Goal: Task Accomplishment & Management: Complete application form

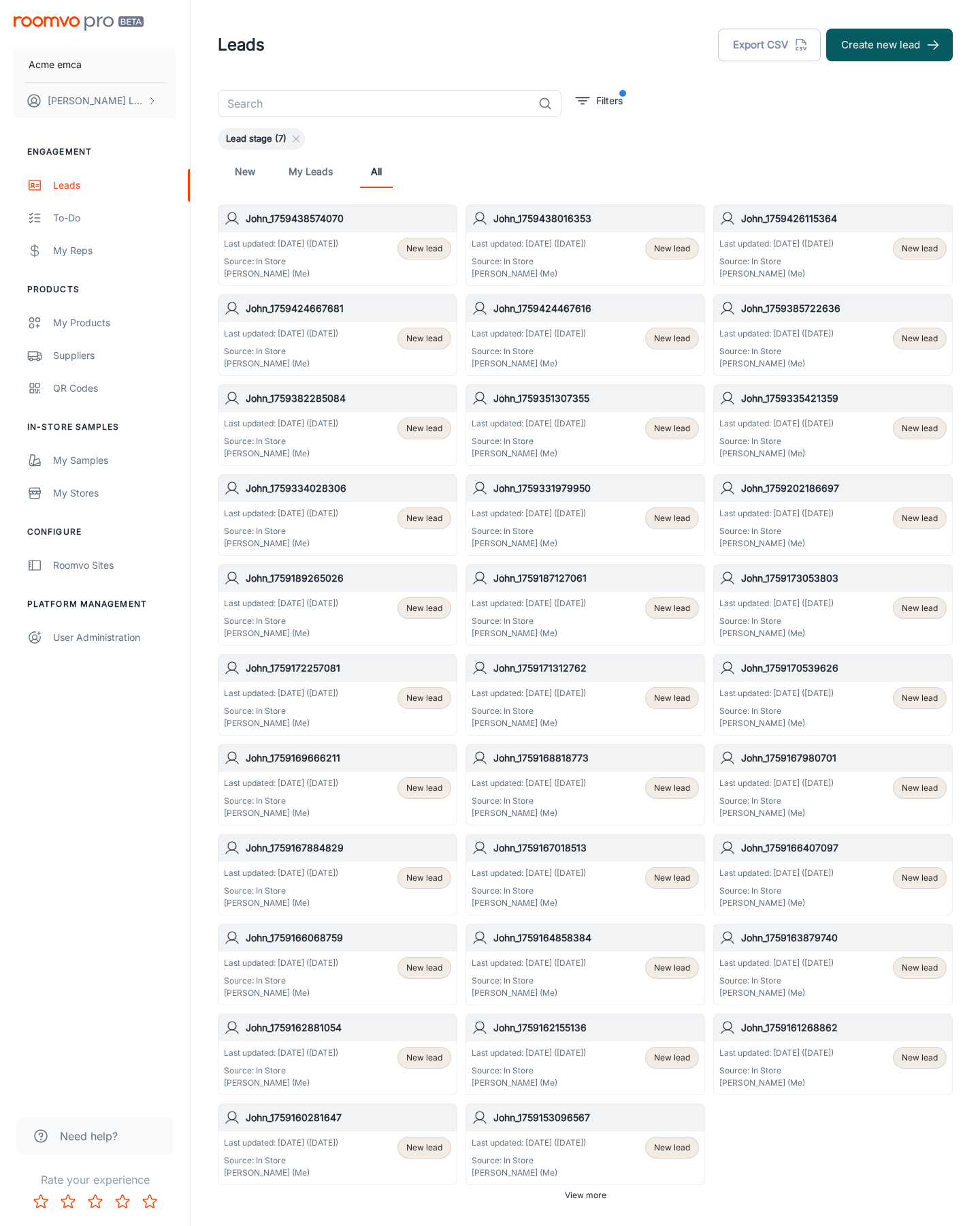
click at [890, 45] on button "Create new lead" at bounding box center [889, 44] width 127 height 32
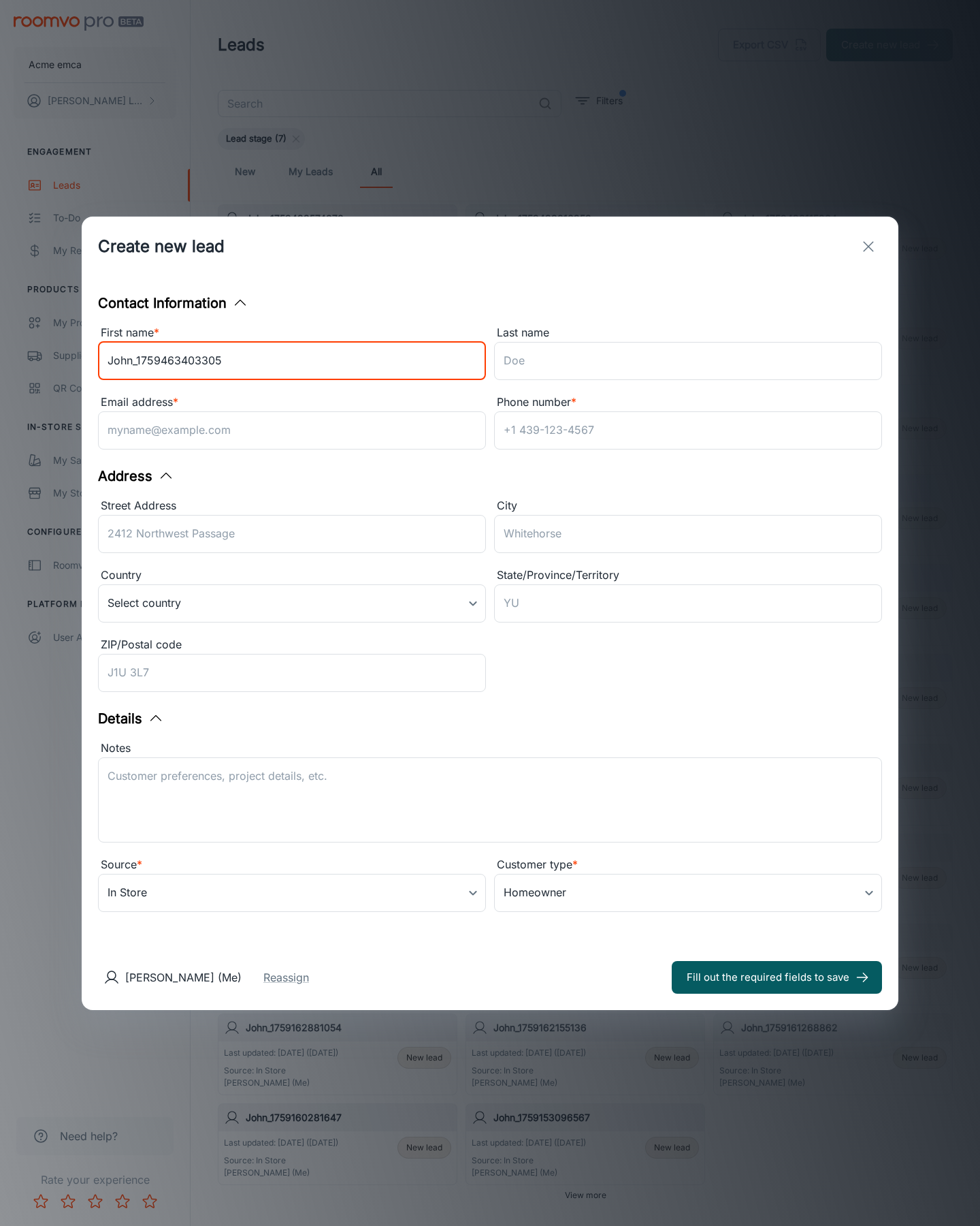
type input "John_1759463403305"
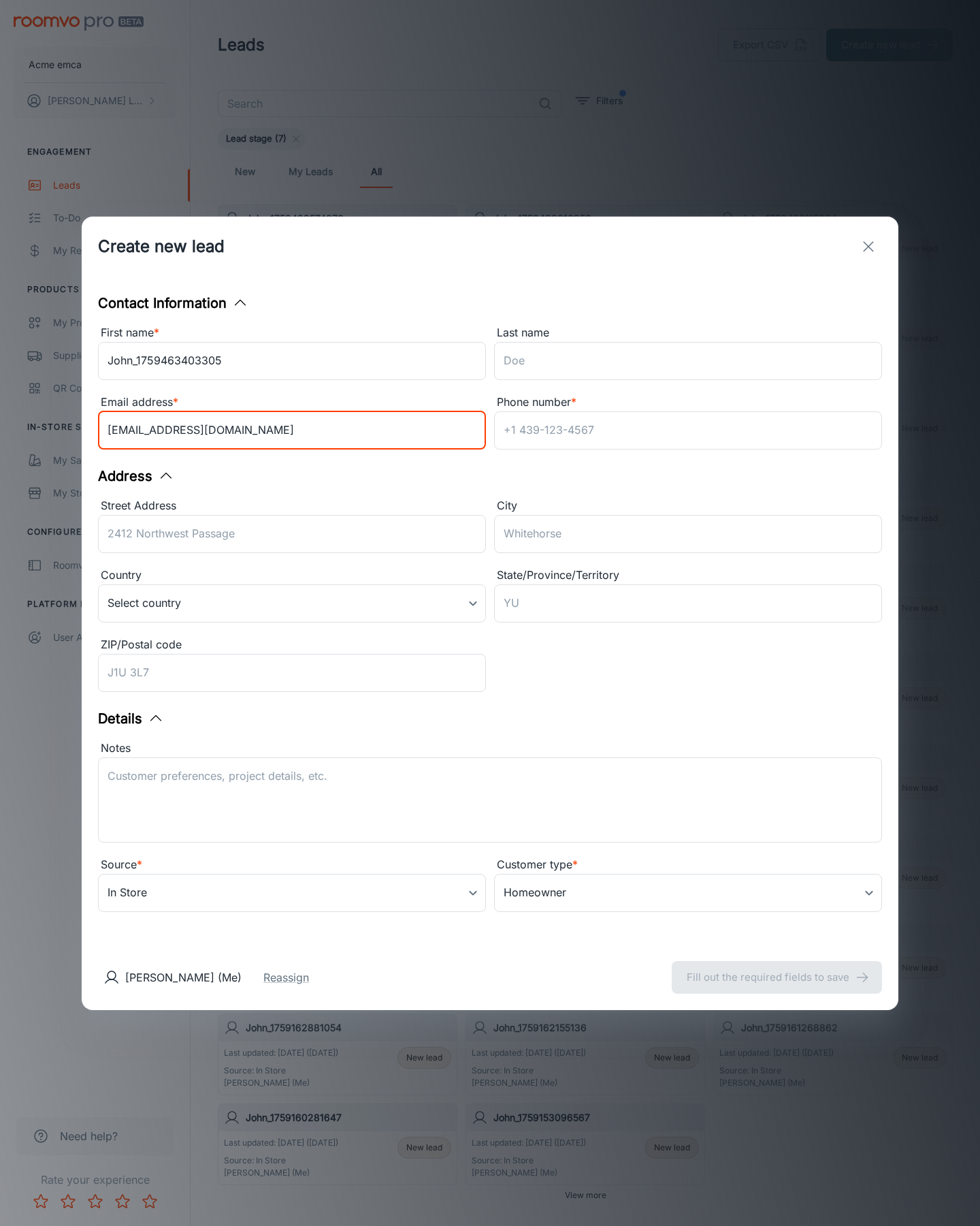
type input "[EMAIL_ADDRESS][DOMAIN_NAME]"
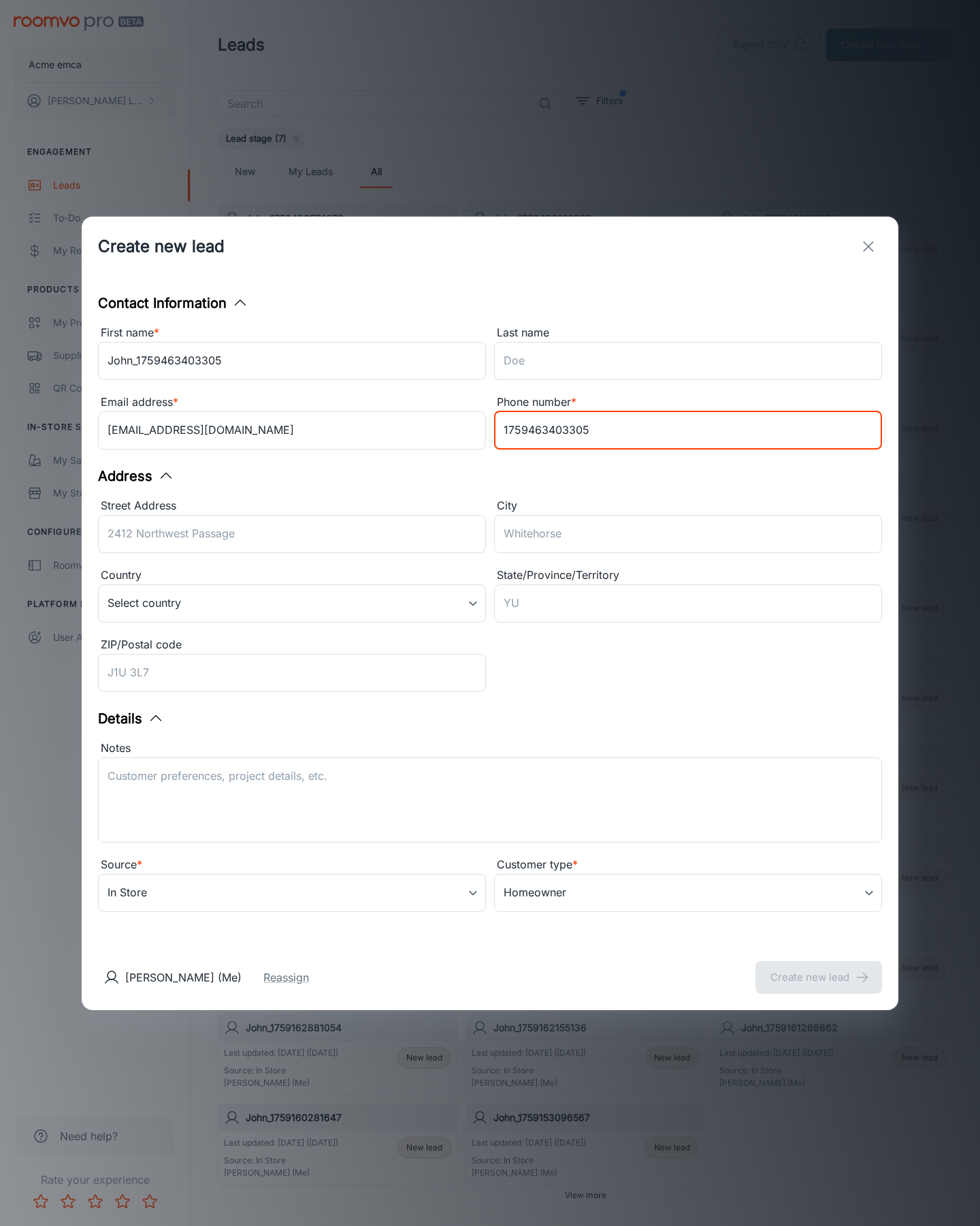
type input "1759463403305"
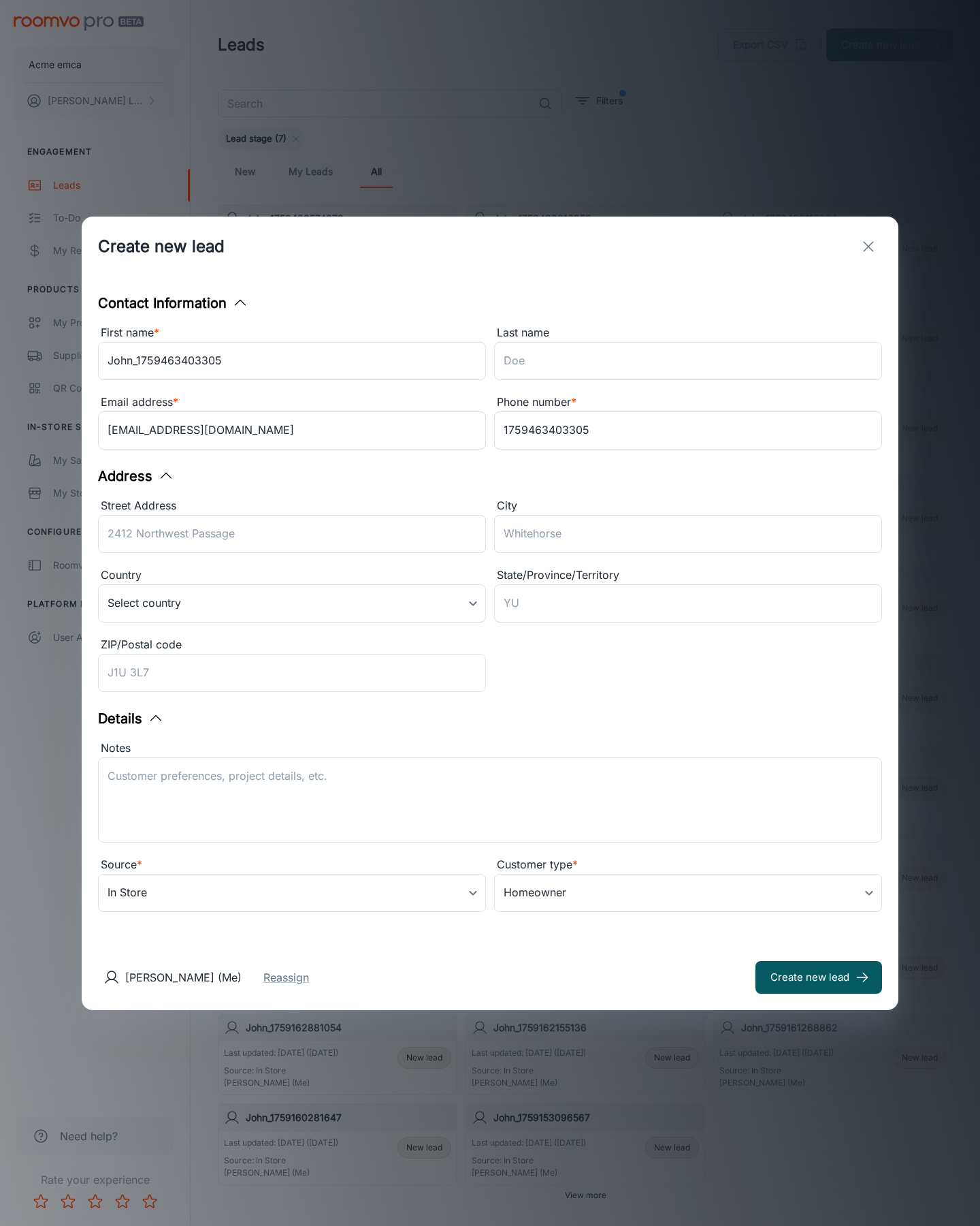
click at [819, 976] on button "Create new lead" at bounding box center [818, 976] width 127 height 32
